Goal: Transaction & Acquisition: Subscribe to service/newsletter

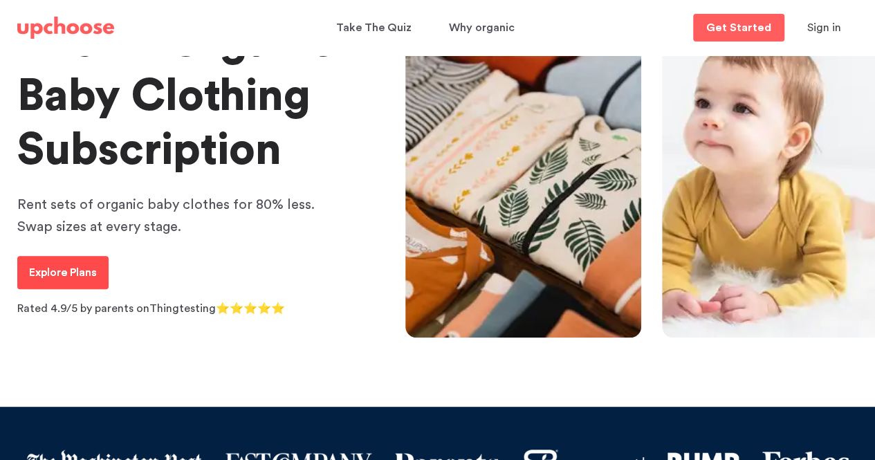
click at [44, 270] on p "Explore Plans" at bounding box center [63, 272] width 68 height 17
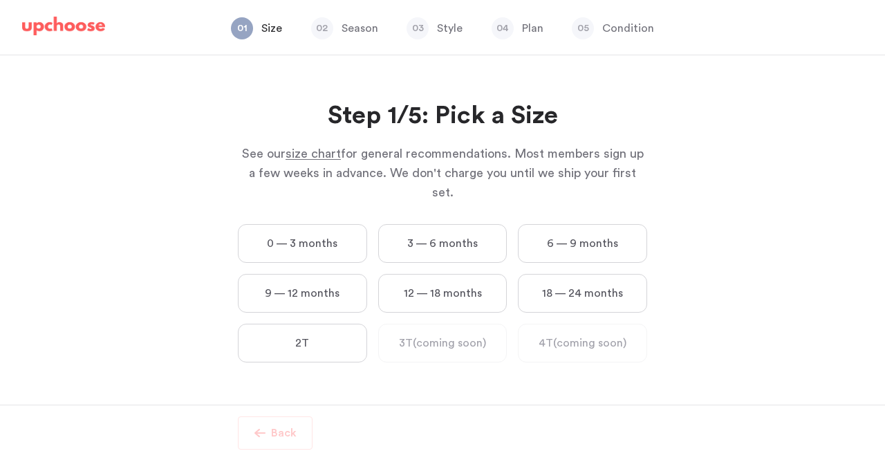
click at [68, 37] on picture at bounding box center [63, 28] width 83 height 19
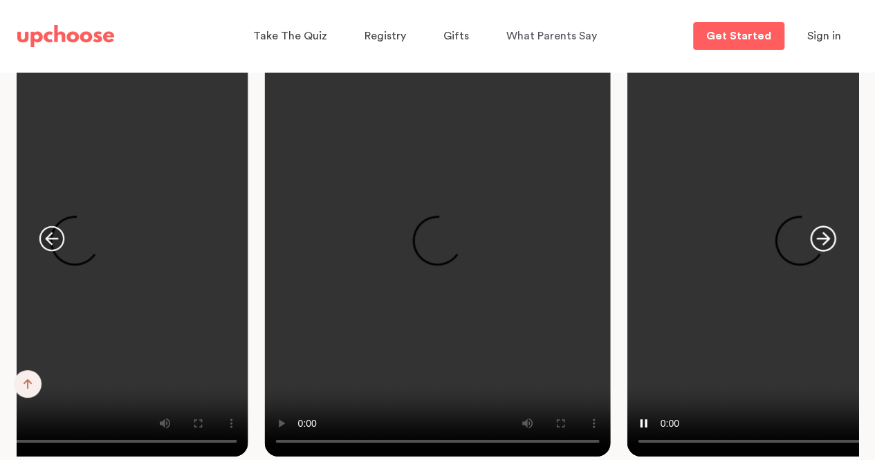
scroll to position [2407, 0]
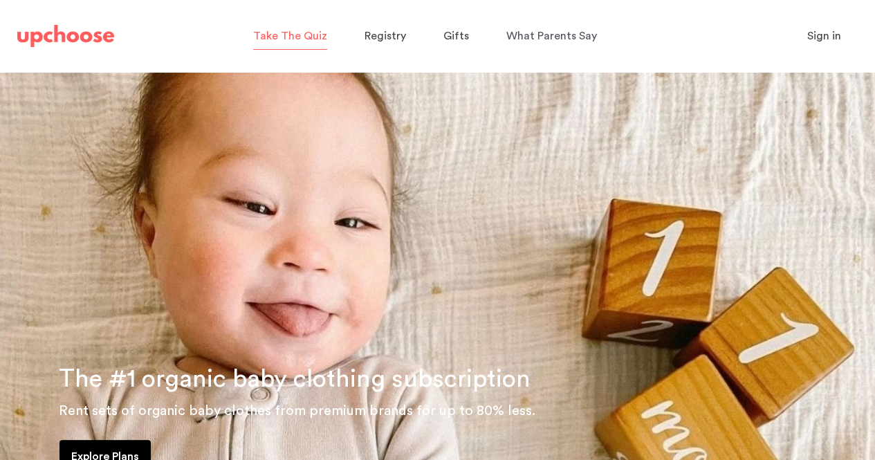
click at [323, 37] on span "Take The Quiz" at bounding box center [290, 35] width 74 height 11
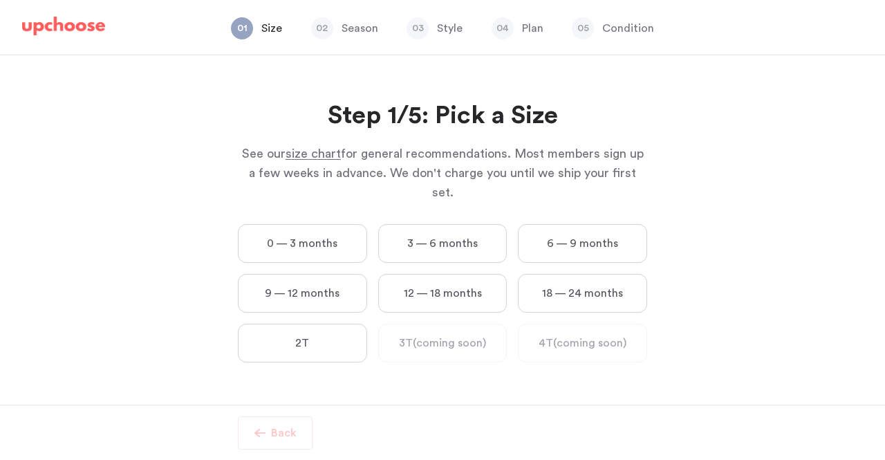
click at [336, 224] on label "0 — 3 months" at bounding box center [302, 243] width 129 height 39
click at [0, 0] on months "0 — 3 months" at bounding box center [0, 0] width 0 height 0
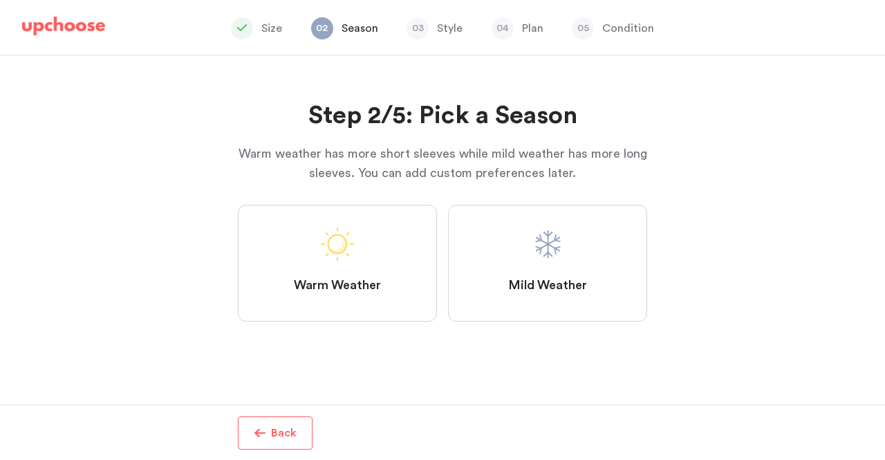
click at [243, 28] on icon at bounding box center [242, 27] width 10 height 7
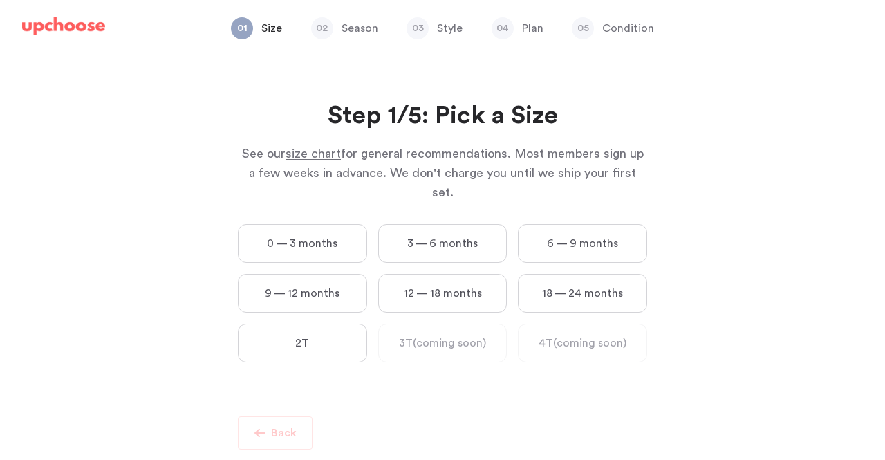
click at [275, 225] on label "0 — 3 months" at bounding box center [302, 243] width 129 height 39
click at [0, 0] on months "0 — 3 months" at bounding box center [0, 0] width 0 height 0
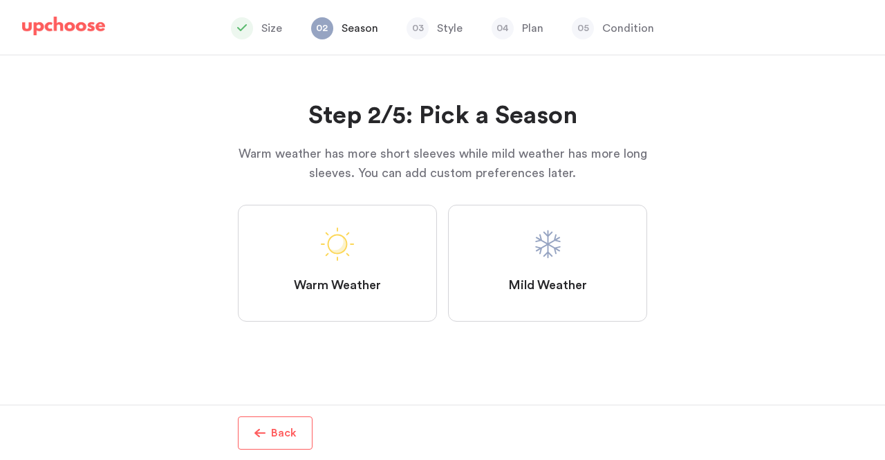
click at [530, 260] on label "Mild Weather" at bounding box center [547, 263] width 199 height 117
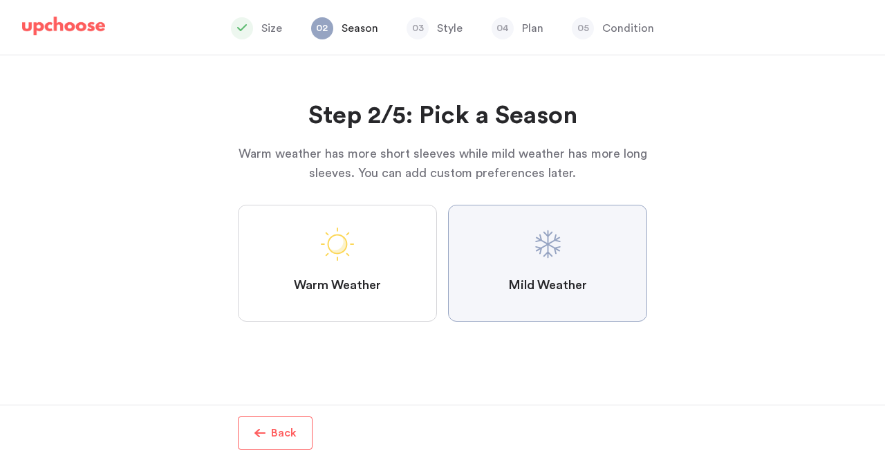
click at [0, 0] on Weather "Mild Weather" at bounding box center [0, 0] width 0 height 0
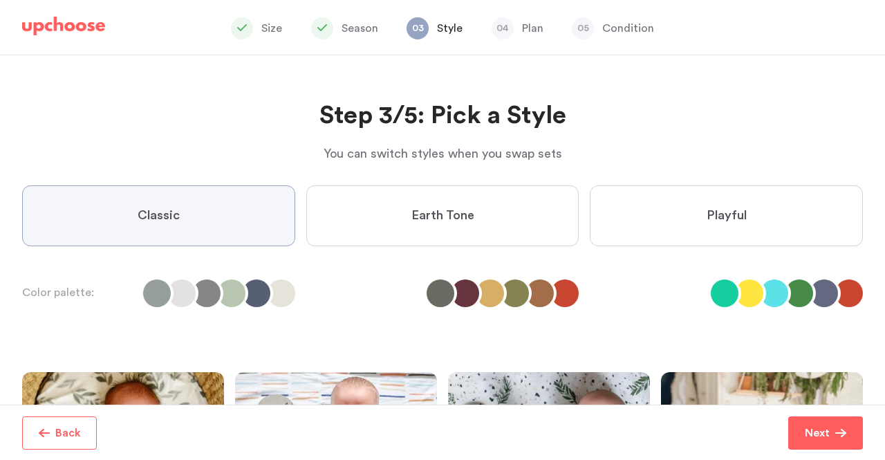
click at [489, 243] on label "Earth Tone" at bounding box center [442, 215] width 273 height 61
click at [0, 0] on Tone "Earth Tone" at bounding box center [0, 0] width 0 height 0
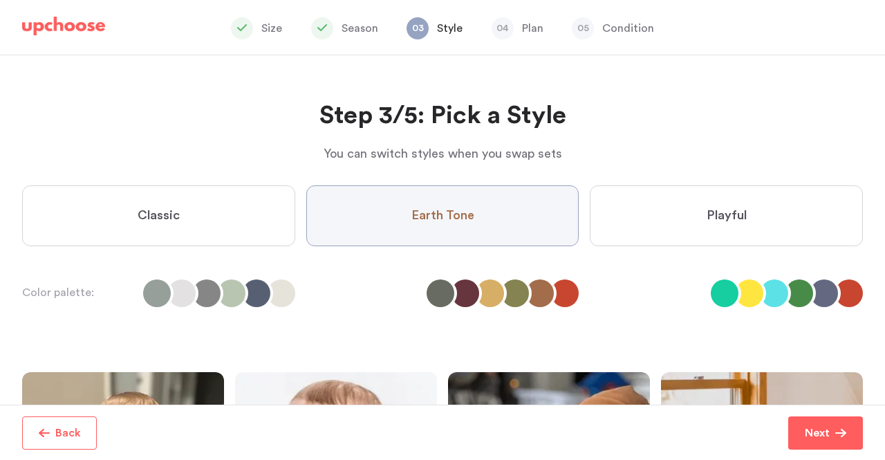
click at [714, 201] on label "Playful" at bounding box center [726, 215] width 273 height 61
click at [0, 0] on input "Playful" at bounding box center [0, 0] width 0 height 0
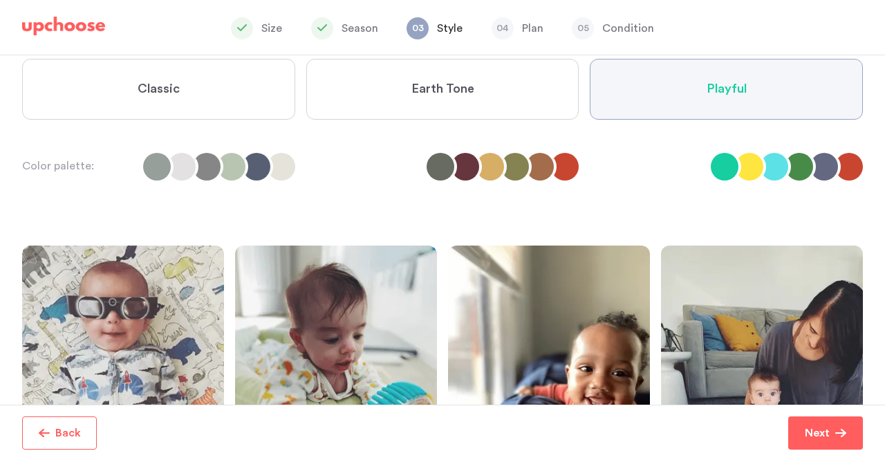
scroll to position [125, 0]
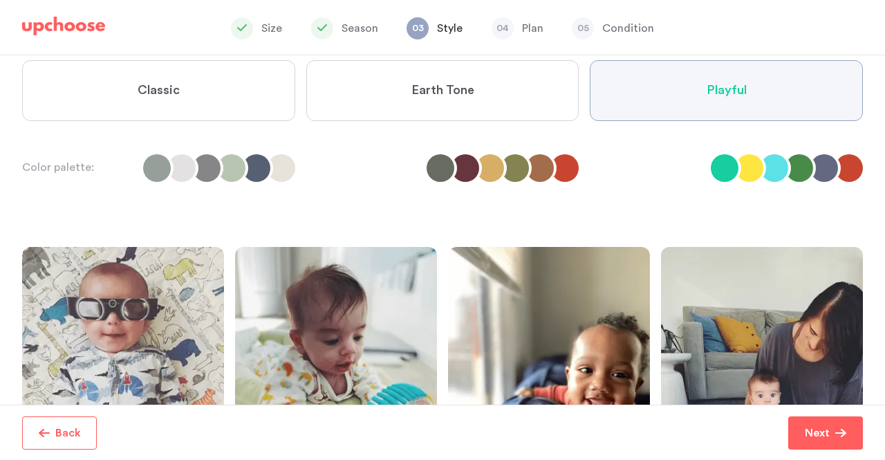
click at [533, 67] on label "Earth Tone" at bounding box center [442, 90] width 273 height 61
click at [0, 0] on Tone "Earth Tone" at bounding box center [0, 0] width 0 height 0
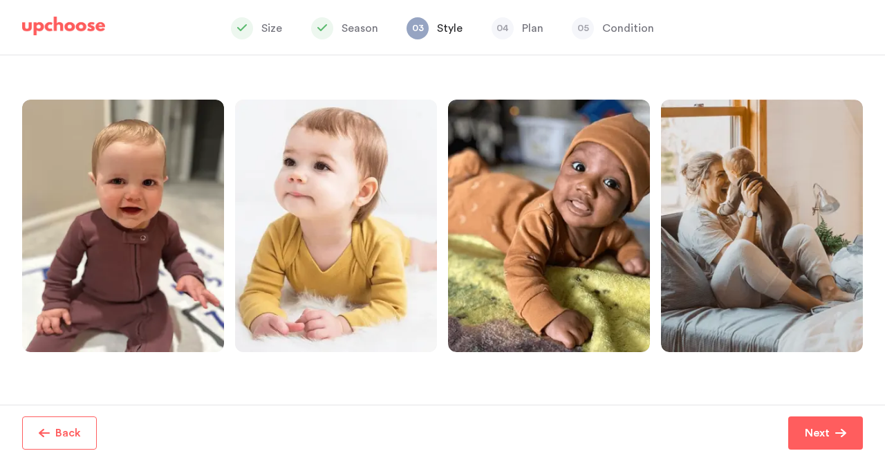
scroll to position [275, 0]
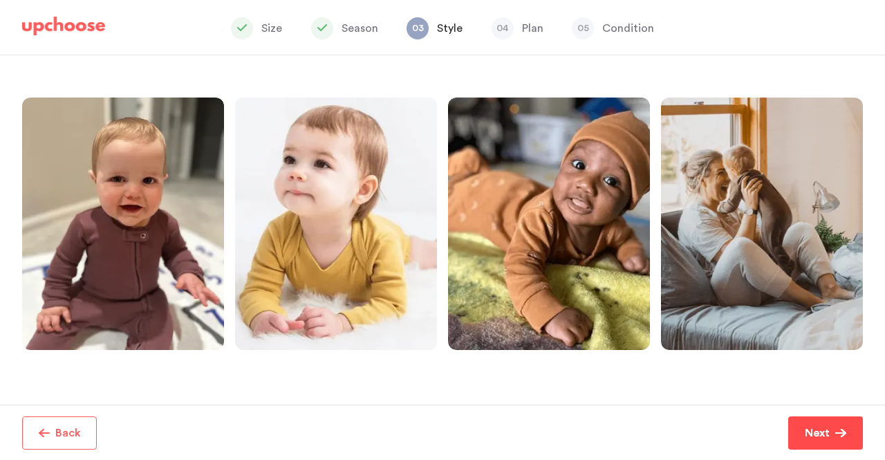
click at [842, 442] on button "Next" at bounding box center [825, 432] width 75 height 33
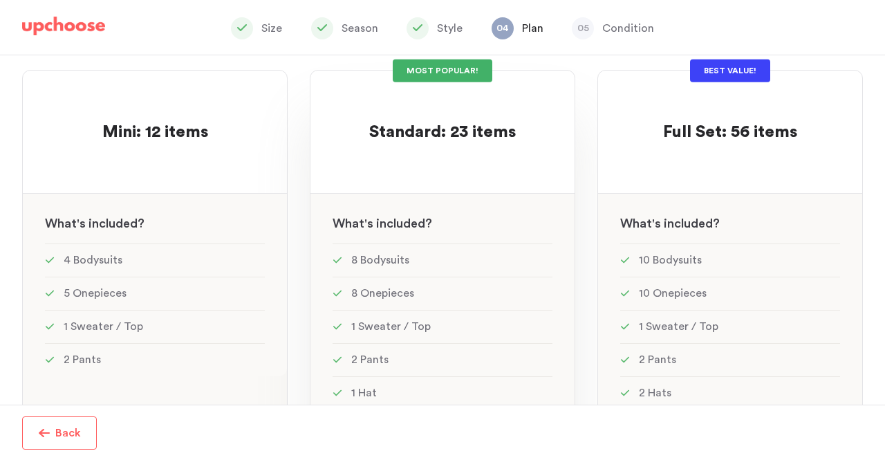
scroll to position [133, 0]
